Goal: Task Accomplishment & Management: Use online tool/utility

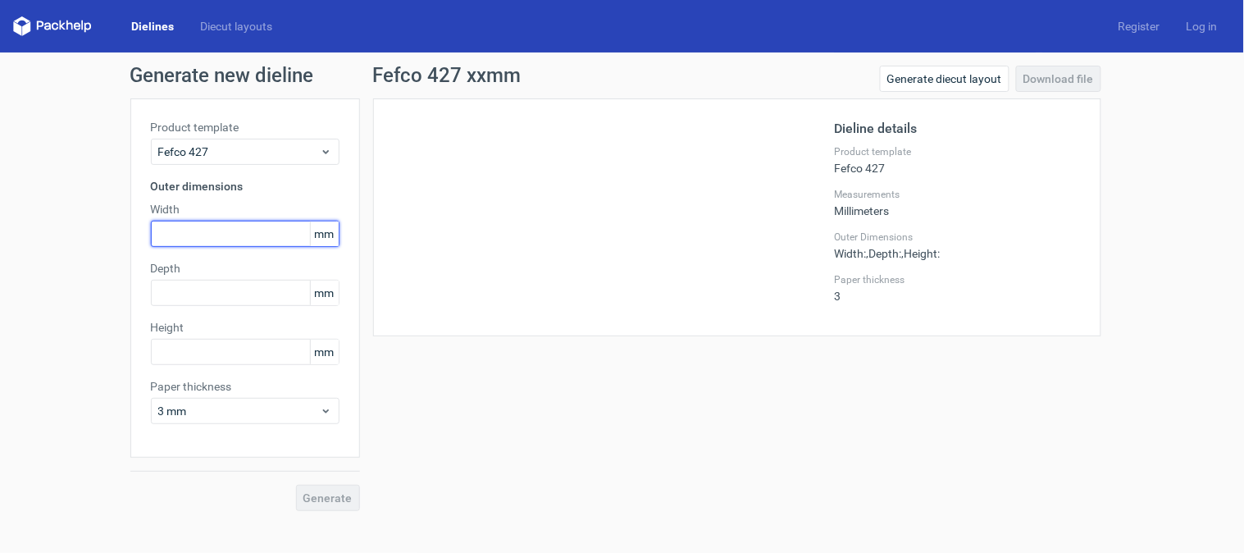
click at [203, 232] on input "text" at bounding box center [245, 234] width 189 height 26
type input "360"
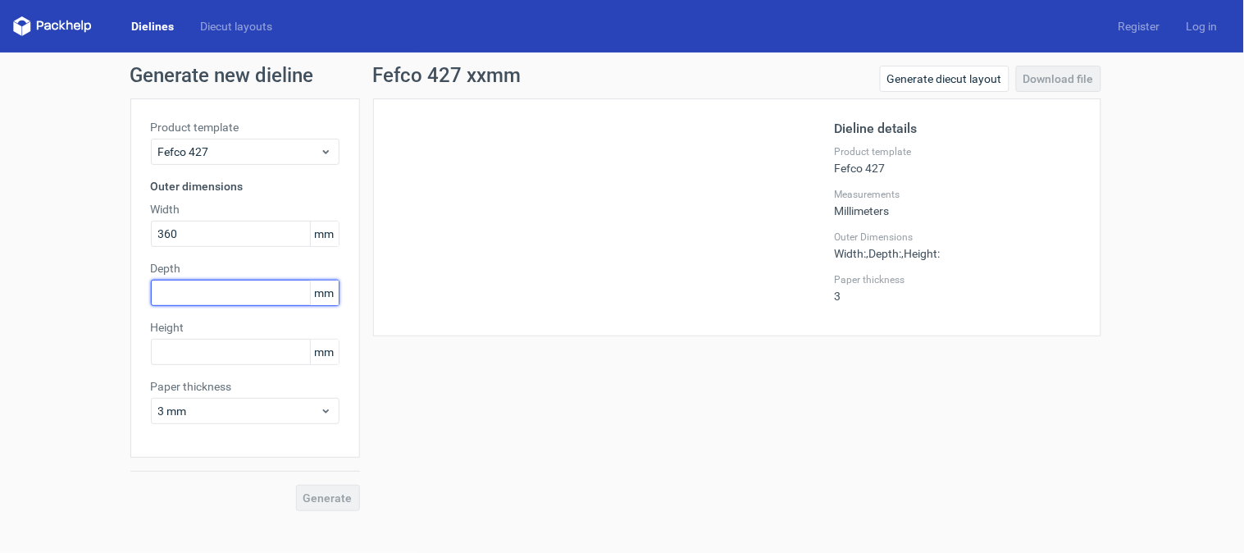
click at [203, 303] on input "text" at bounding box center [245, 293] width 189 height 26
type input "270"
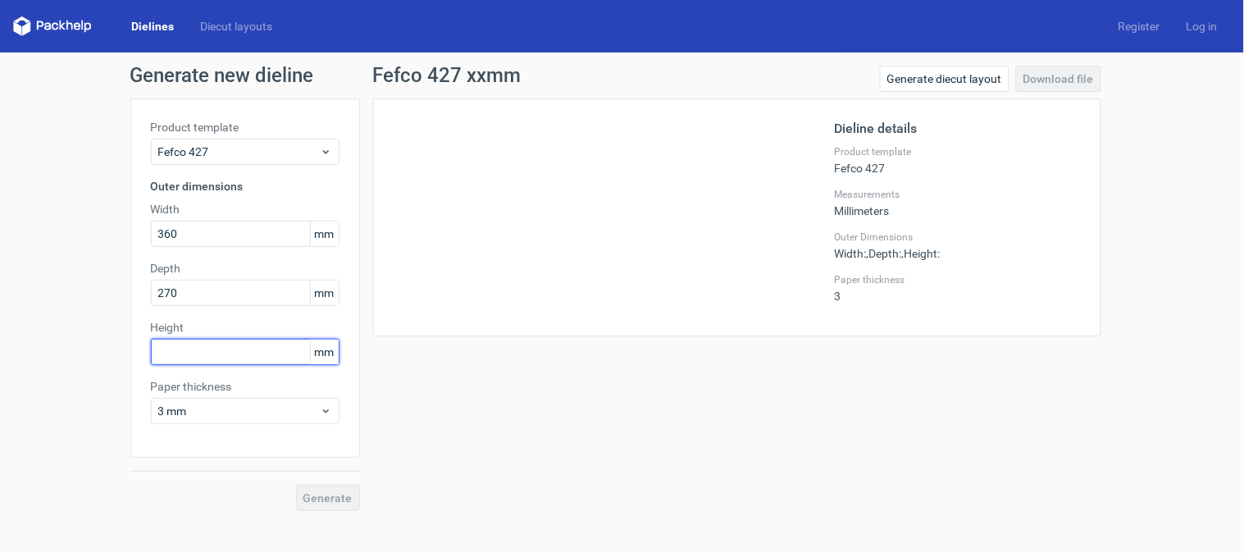
click at [193, 348] on input "text" at bounding box center [245, 352] width 189 height 26
type input "170"
click at [321, 505] on button "Generate" at bounding box center [328, 498] width 64 height 26
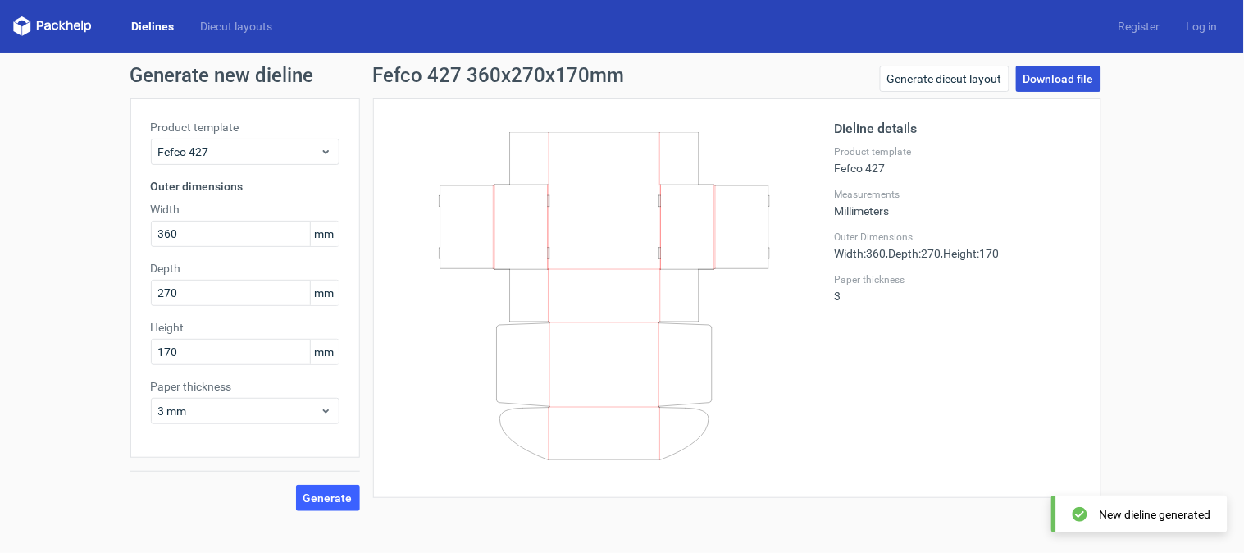
click at [1059, 71] on link "Download file" at bounding box center [1058, 79] width 85 height 26
click at [948, 77] on link "Generate diecut layout" at bounding box center [945, 79] width 130 height 26
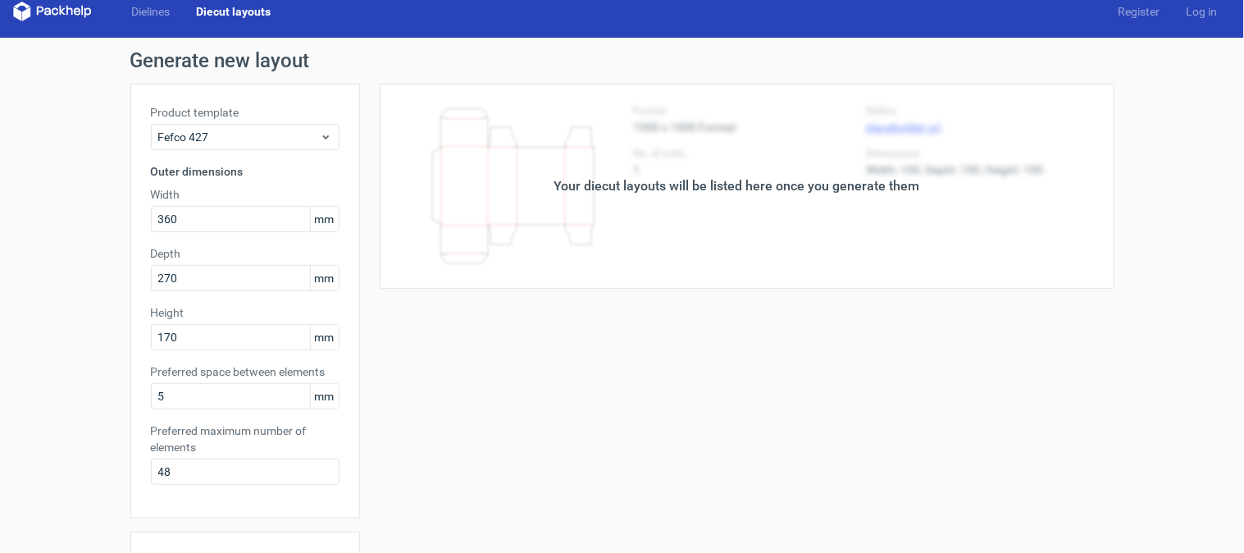
scroll to position [330, 0]
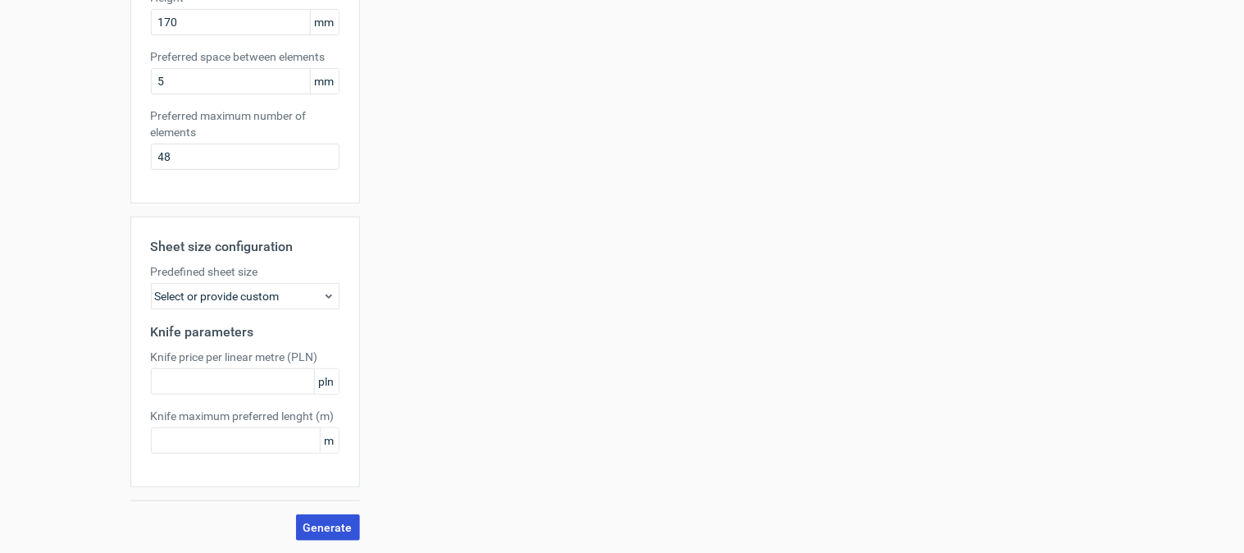
click at [320, 526] on span "Generate" at bounding box center [327, 527] width 49 height 11
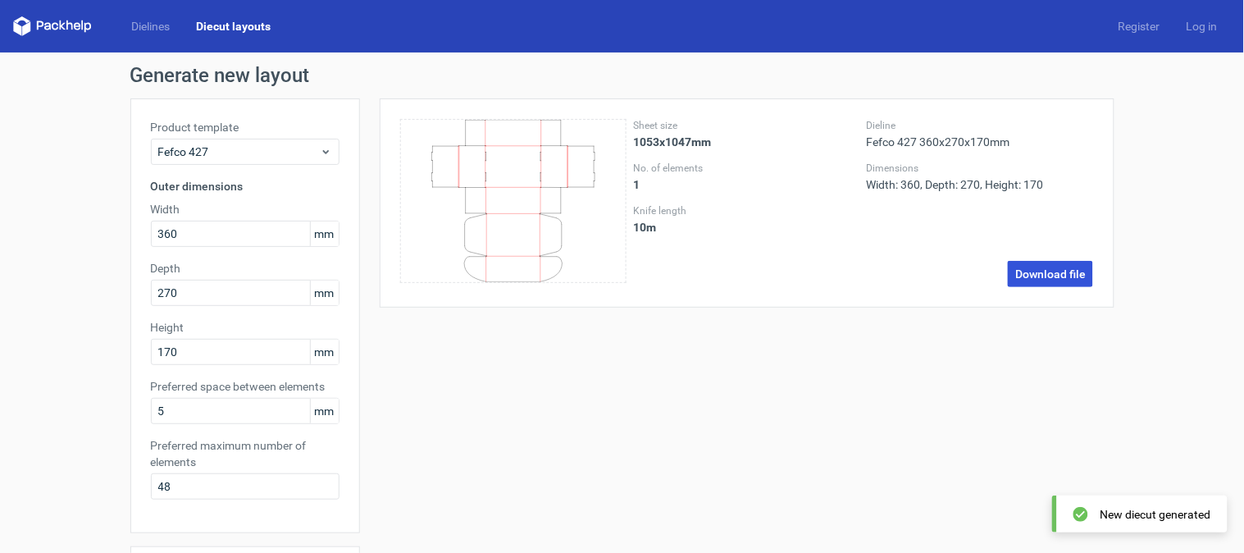
click at [1036, 272] on link "Download file" at bounding box center [1050, 274] width 85 height 26
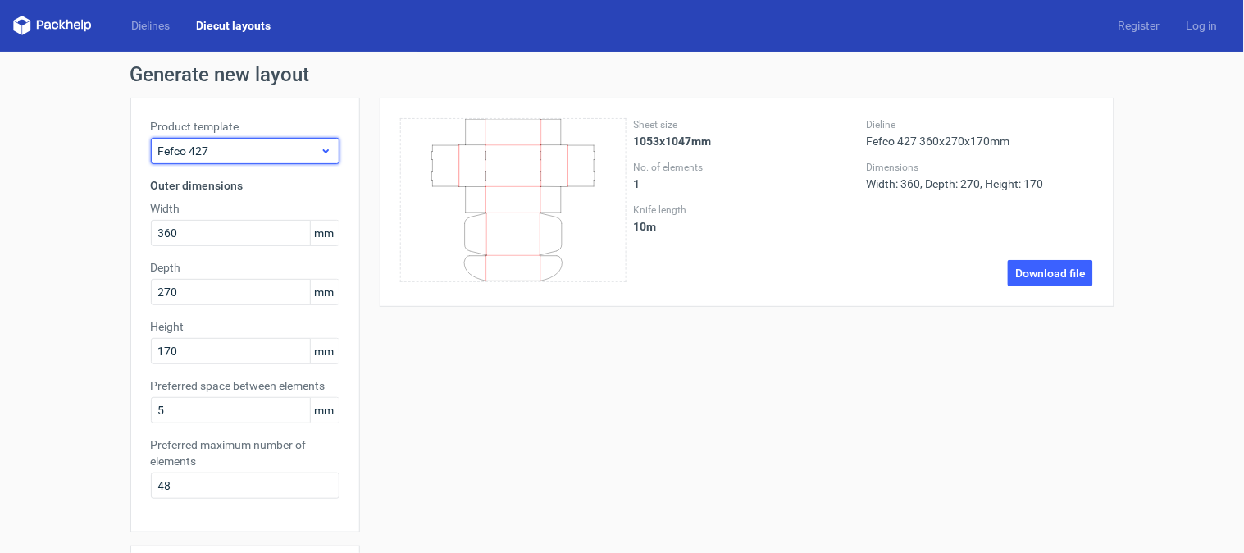
click at [320, 151] on icon at bounding box center [326, 150] width 12 height 13
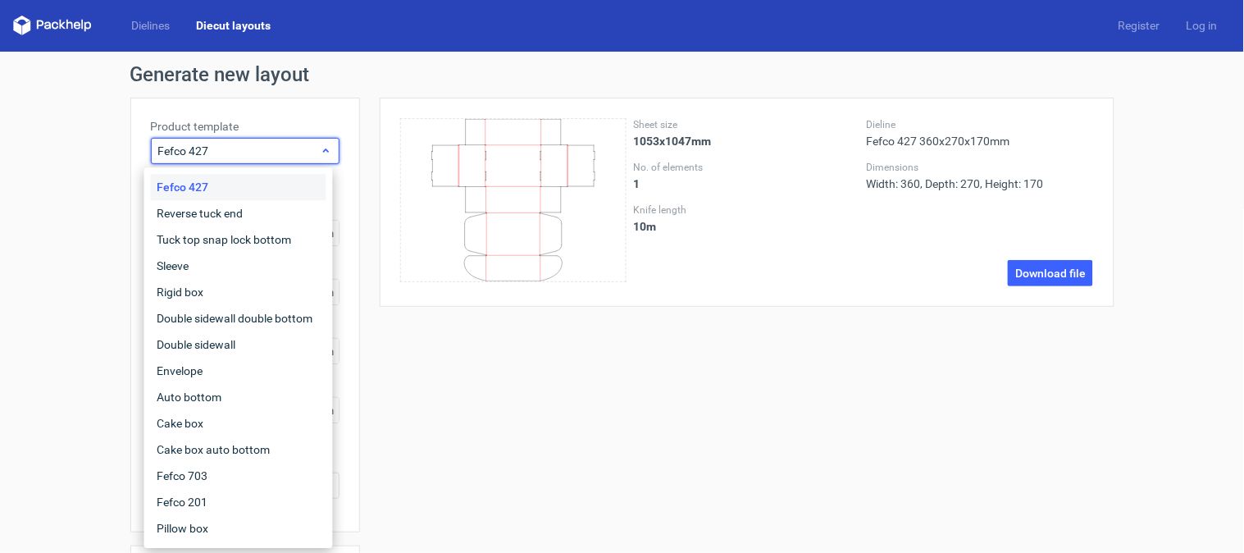
click at [320, 151] on icon at bounding box center [326, 150] width 12 height 13
